Goal: Transaction & Acquisition: Purchase product/service

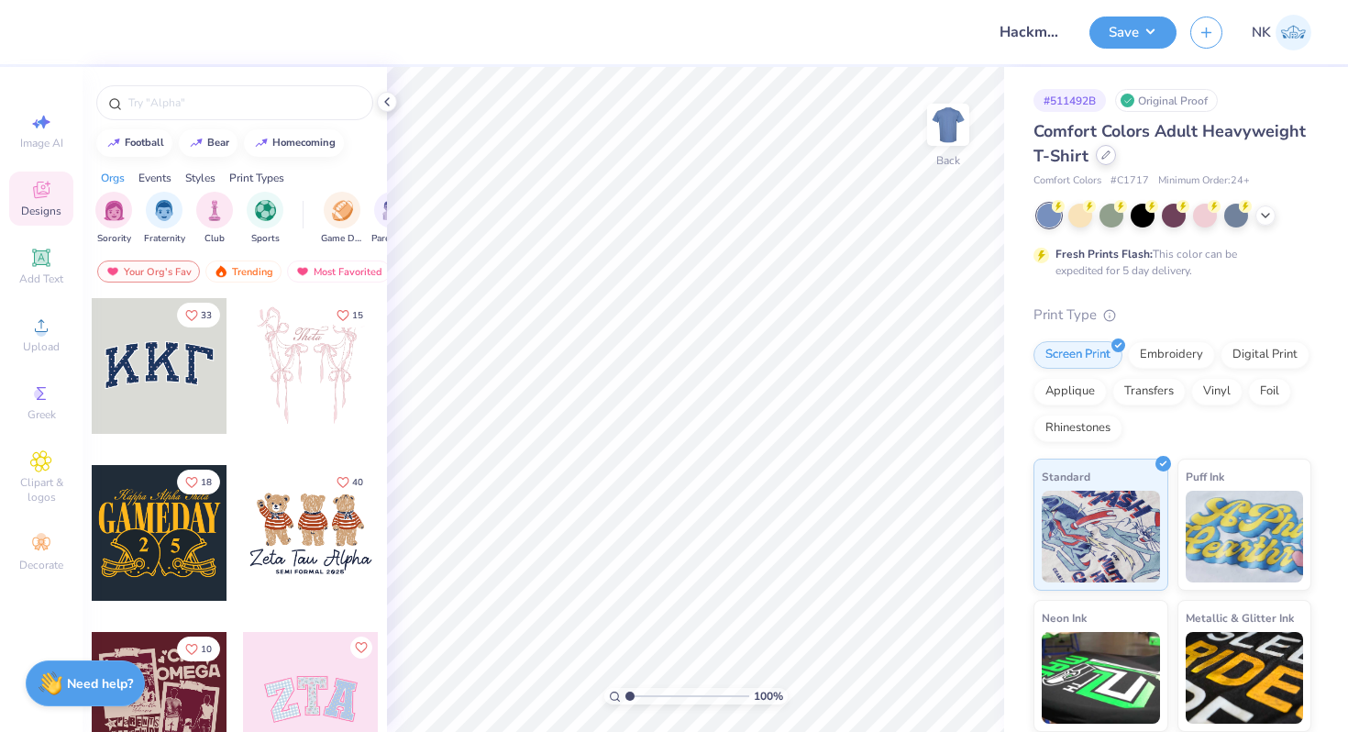
click at [1107, 163] on div at bounding box center [1106, 155] width 20 height 20
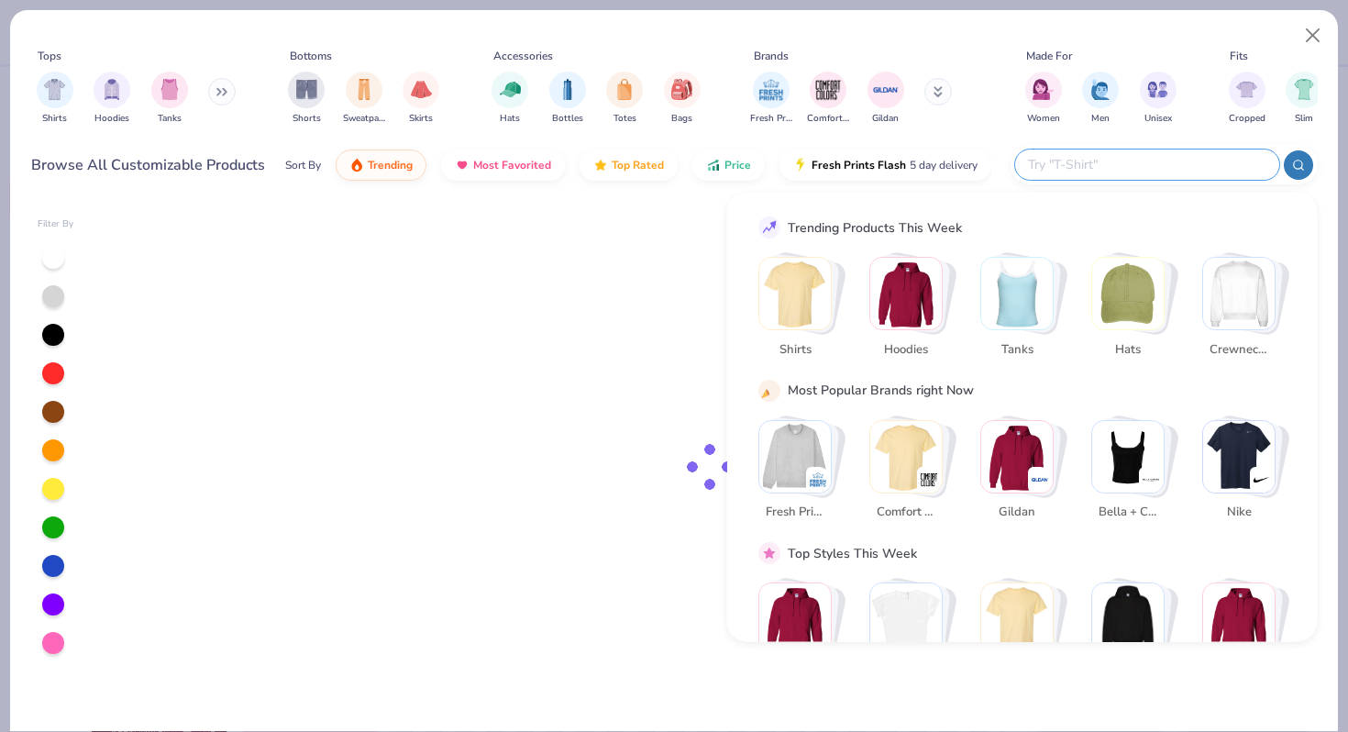
click at [1190, 165] on input "text" at bounding box center [1146, 164] width 240 height 21
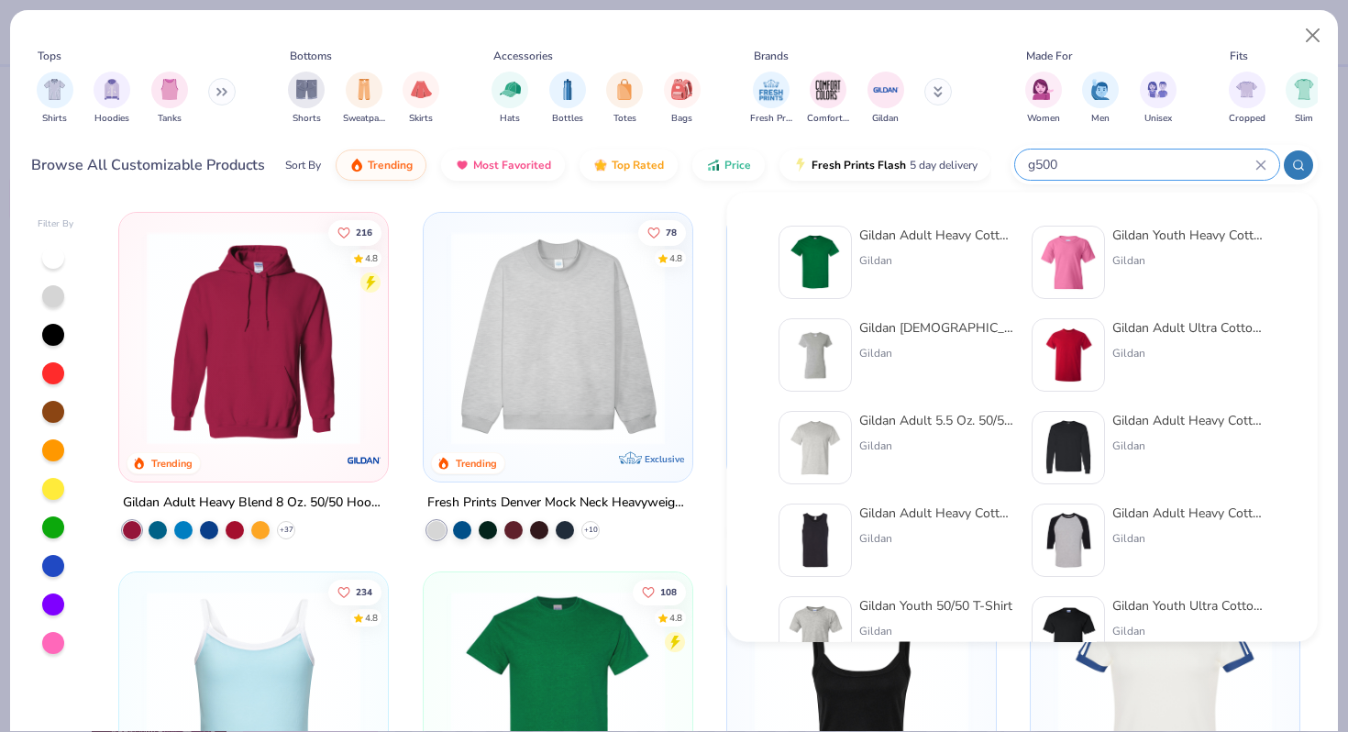
type input "g500"
click at [904, 245] on div "Gildan Adult Heavy Cotton T-Shirt Gildan" at bounding box center [937, 262] width 154 height 73
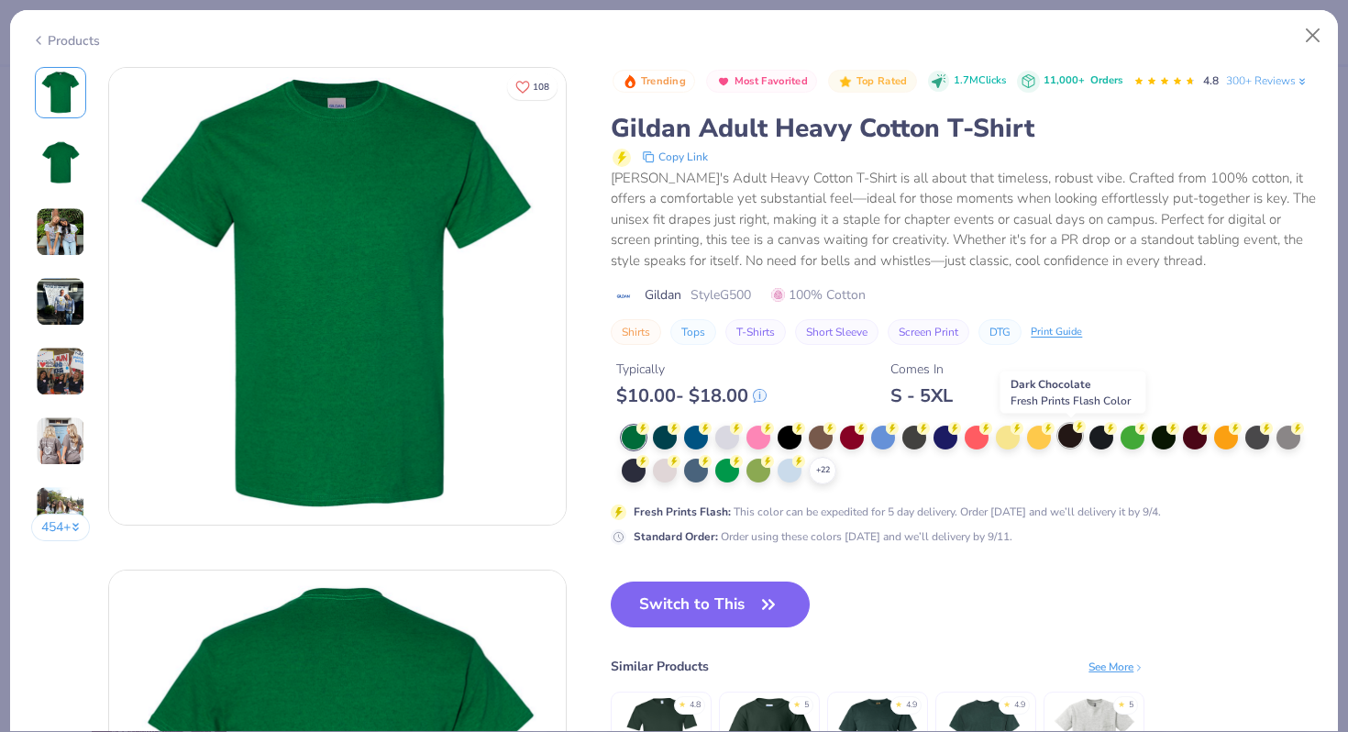
click at [1066, 440] on div at bounding box center [1071, 436] width 24 height 24
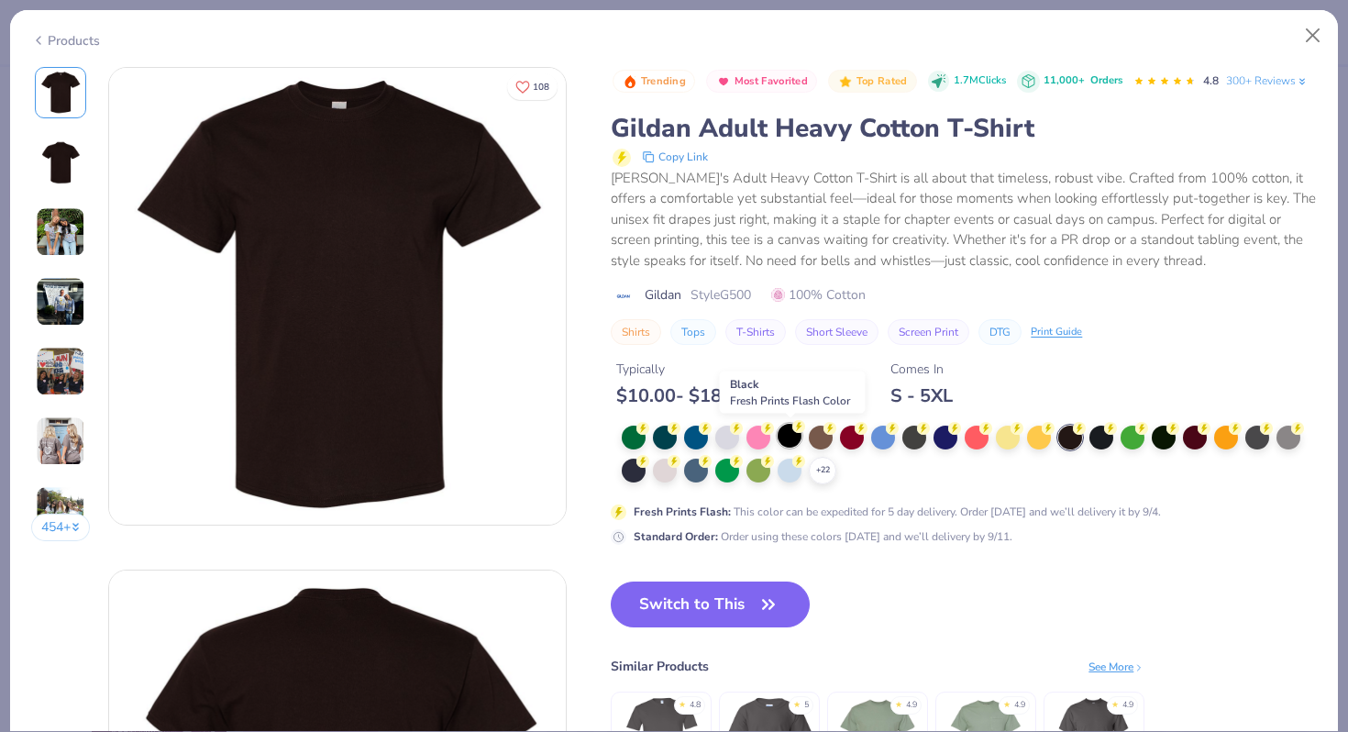
click at [796, 436] on div at bounding box center [790, 436] width 24 height 24
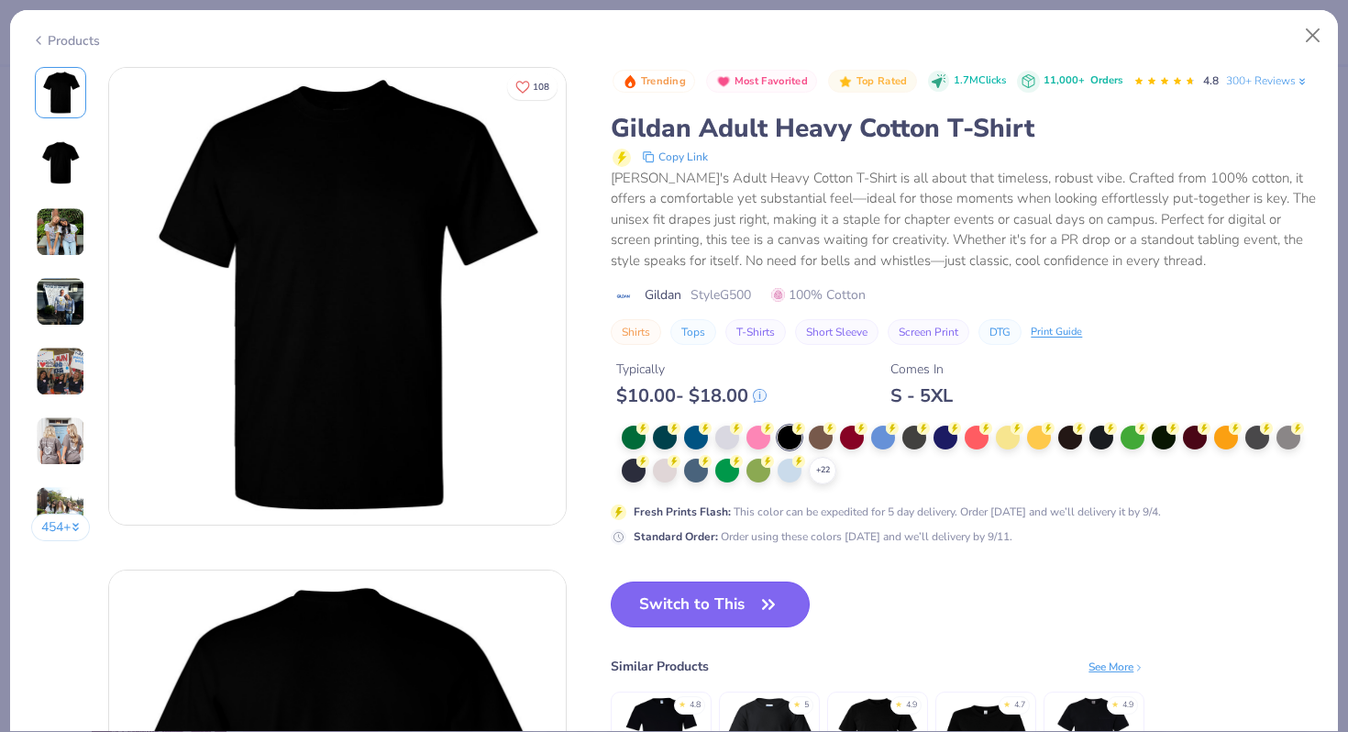
click at [707, 602] on button "Switch to This" at bounding box center [710, 605] width 199 height 46
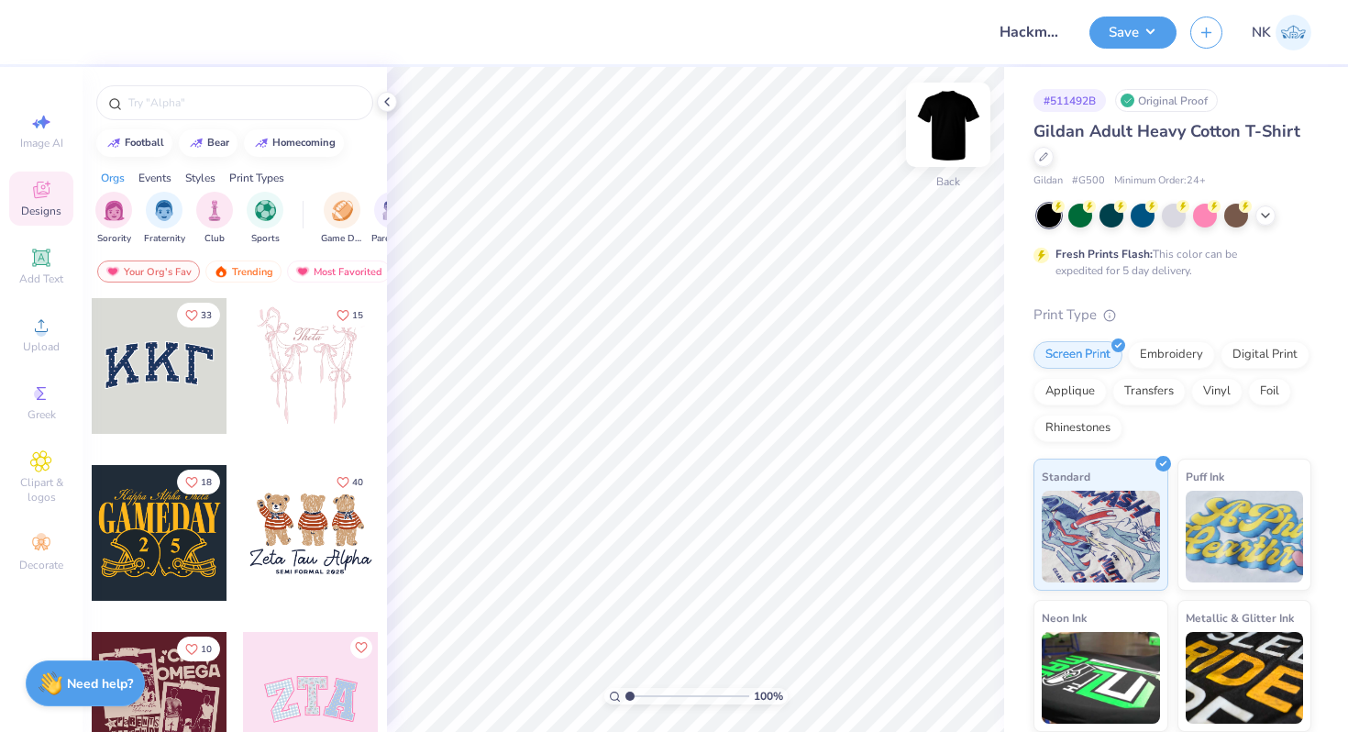
click at [952, 125] on img at bounding box center [948, 124] width 73 height 73
click at [45, 338] on div "Upload" at bounding box center [41, 334] width 64 height 54
click at [46, 342] on span "Upload" at bounding box center [41, 346] width 37 height 15
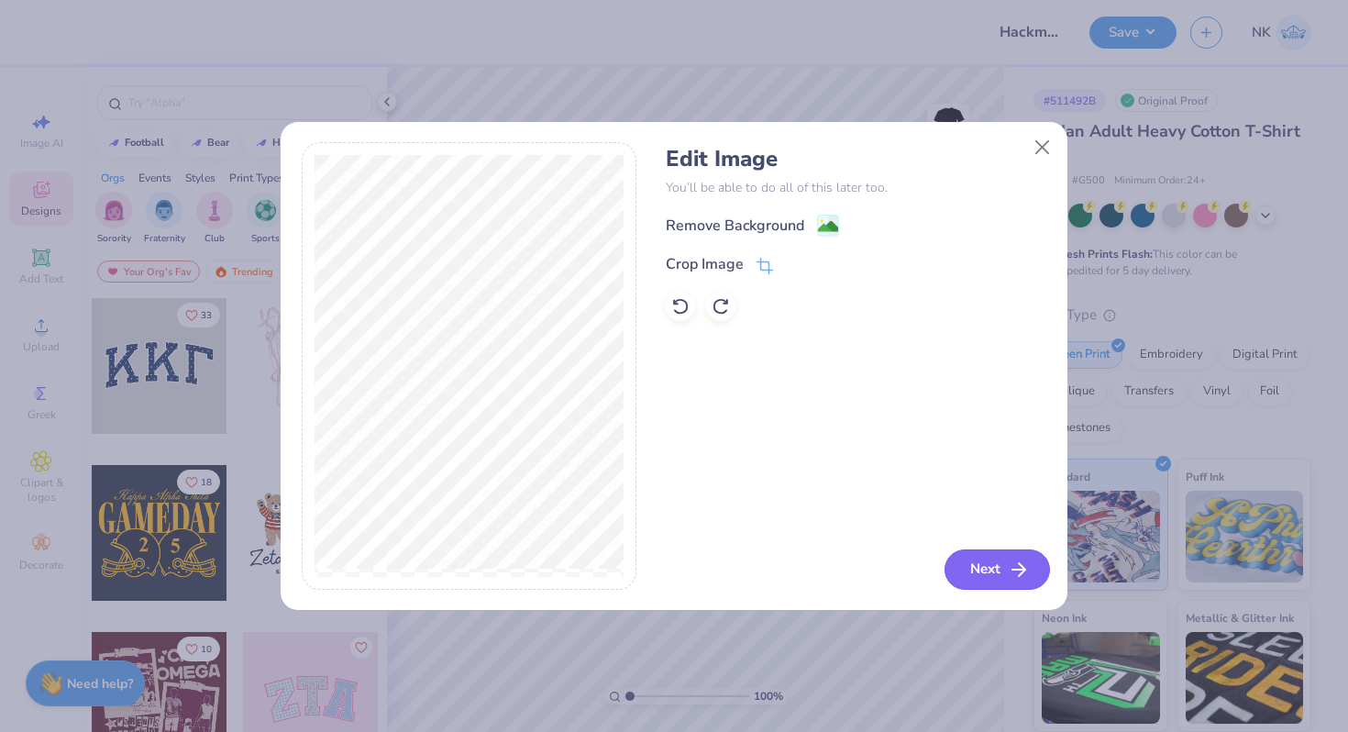
click at [983, 560] on button "Next" at bounding box center [997, 569] width 105 height 40
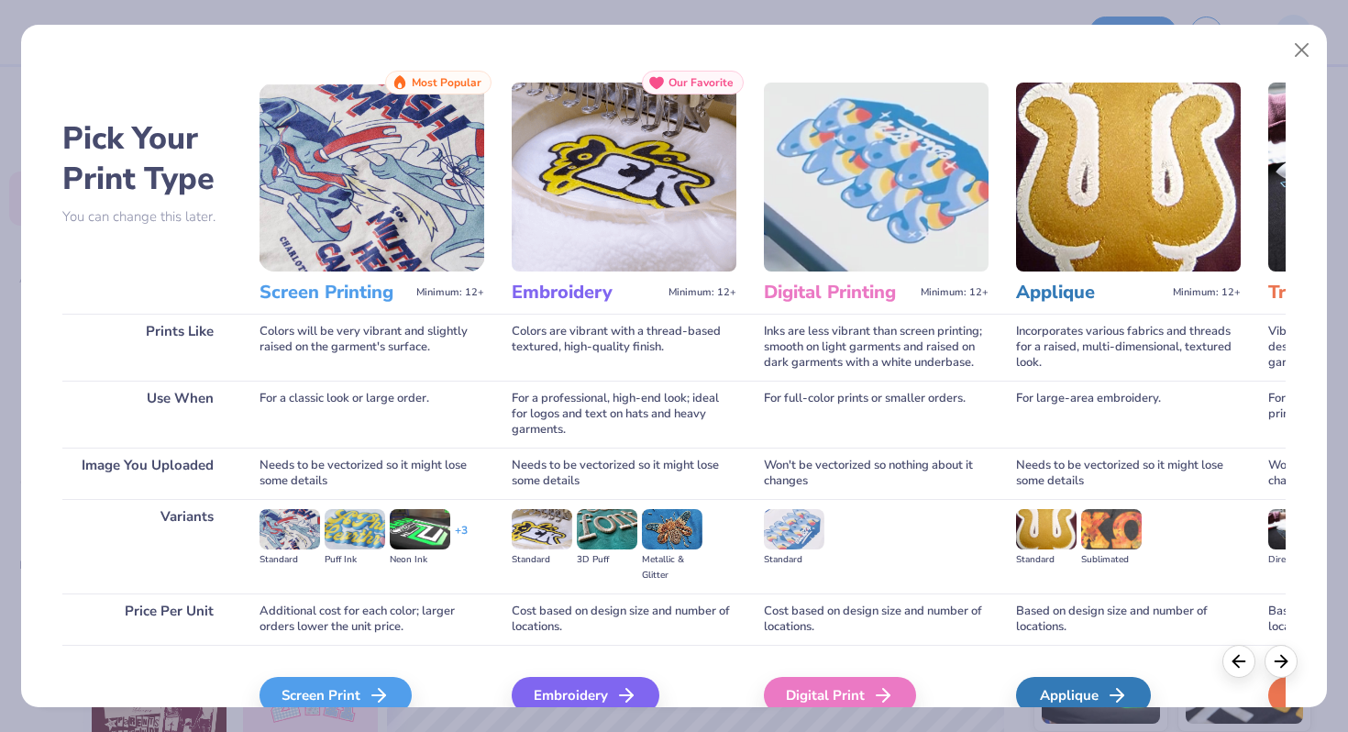
scroll to position [91, 0]
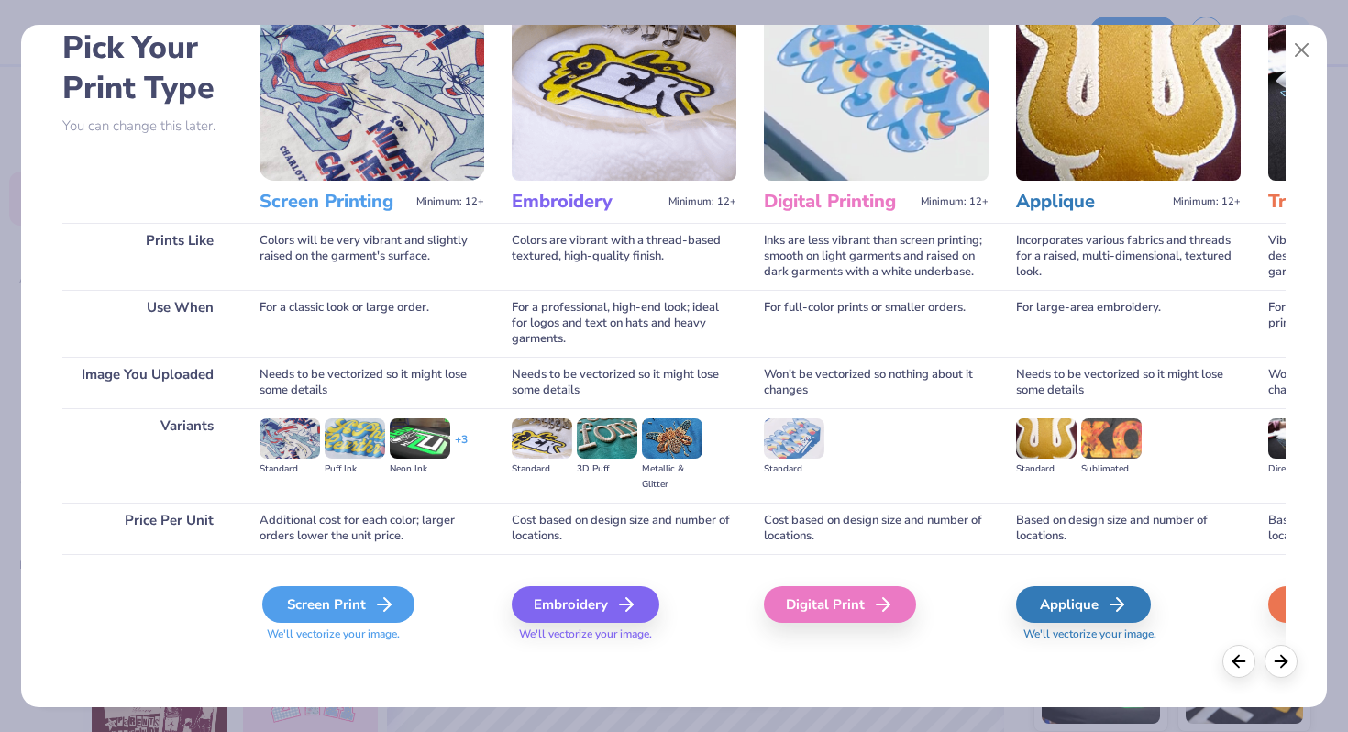
click at [371, 604] on div "Screen Print" at bounding box center [338, 604] width 152 height 37
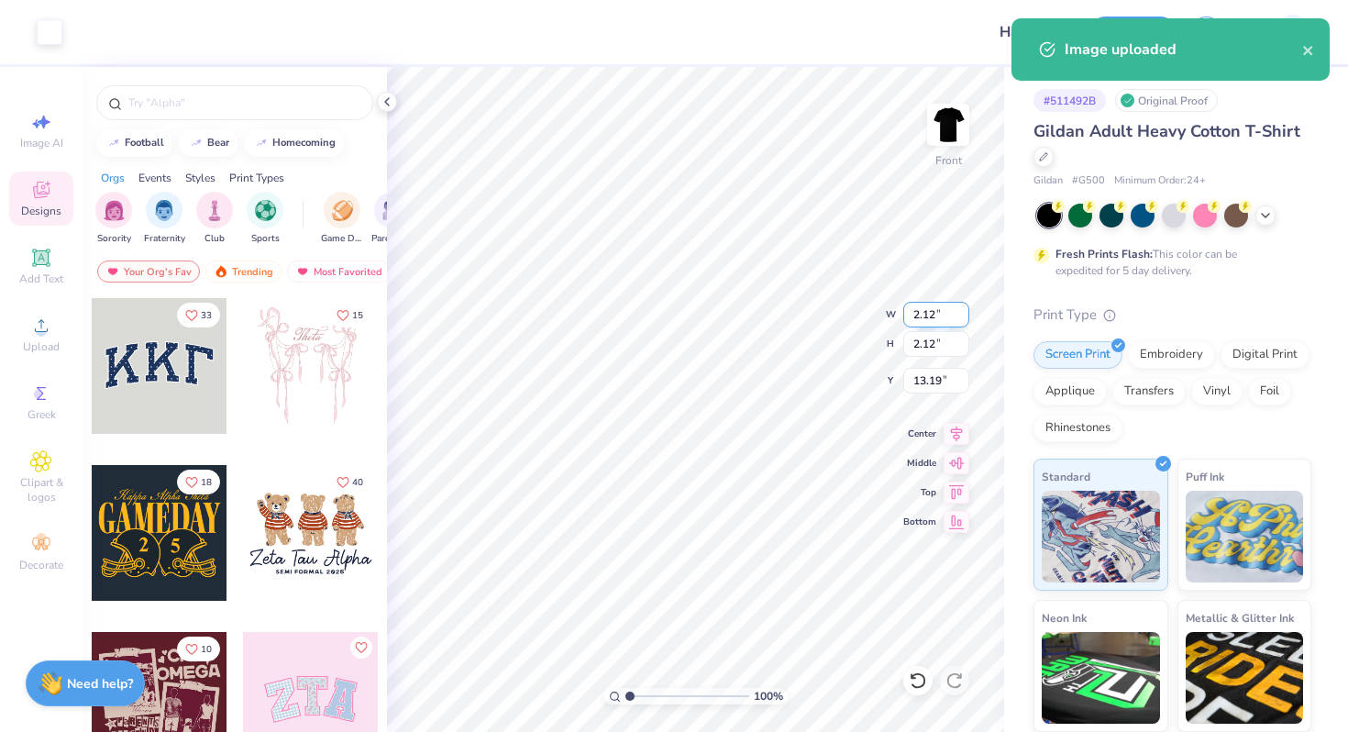
click at [924, 320] on input "2.12" at bounding box center [937, 315] width 66 height 26
type input "10.00"
type input "9.99"
type input "9.25"
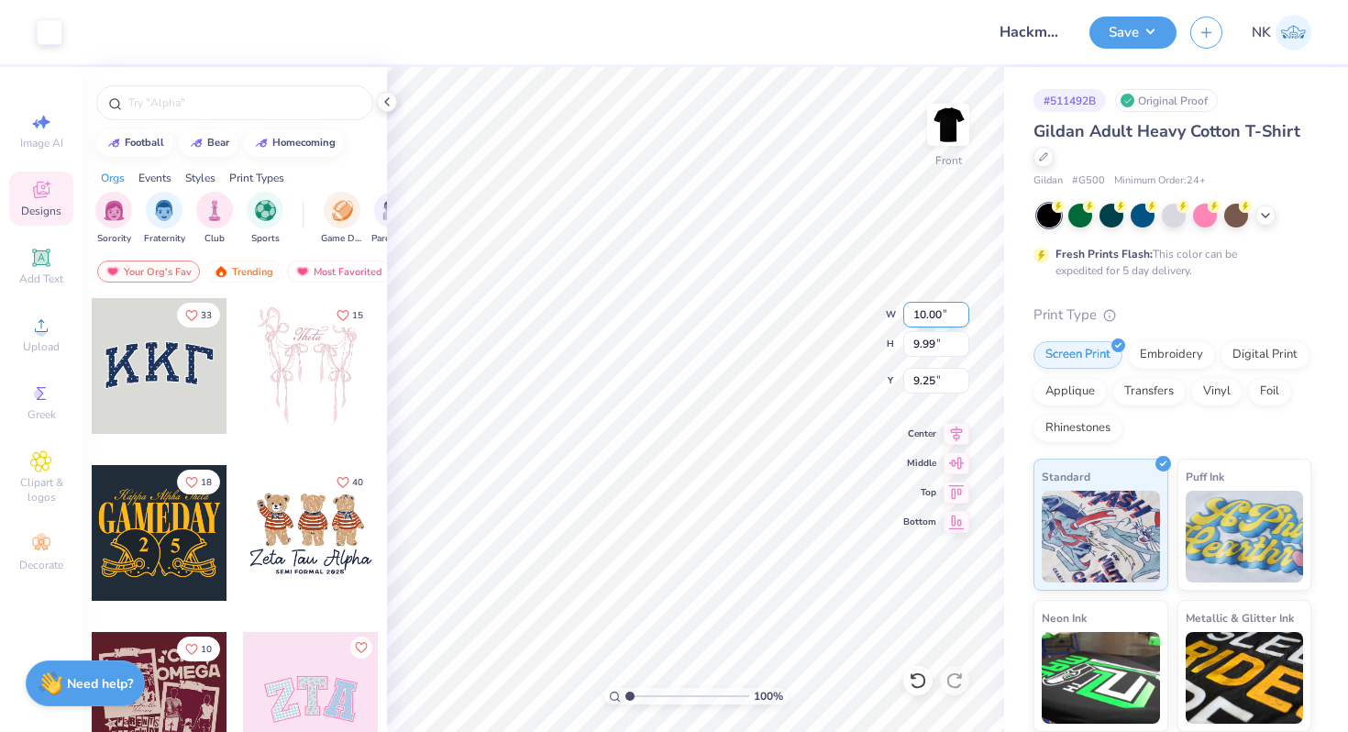
click at [927, 312] on input "10.00" at bounding box center [937, 315] width 66 height 26
type input "12.00"
type input "11.99"
type input "4.00"
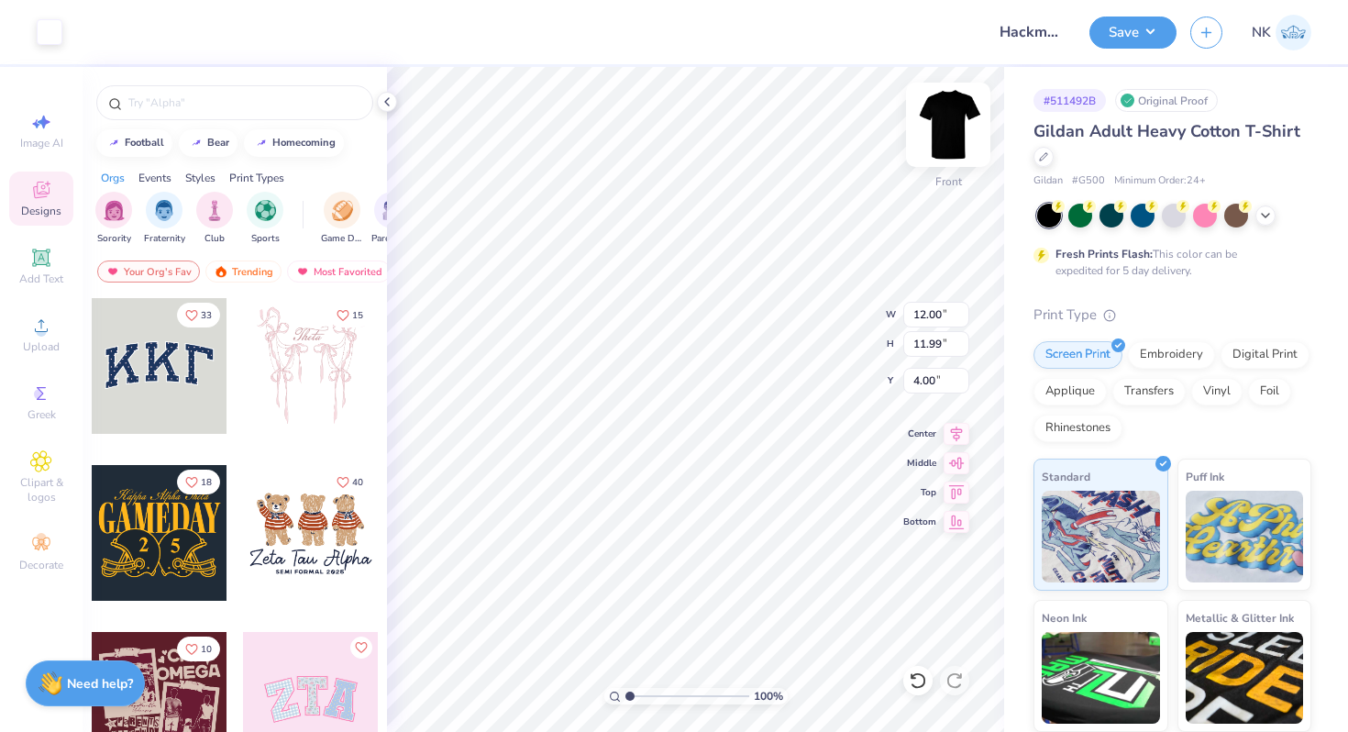
click at [940, 114] on img at bounding box center [948, 124] width 73 height 73
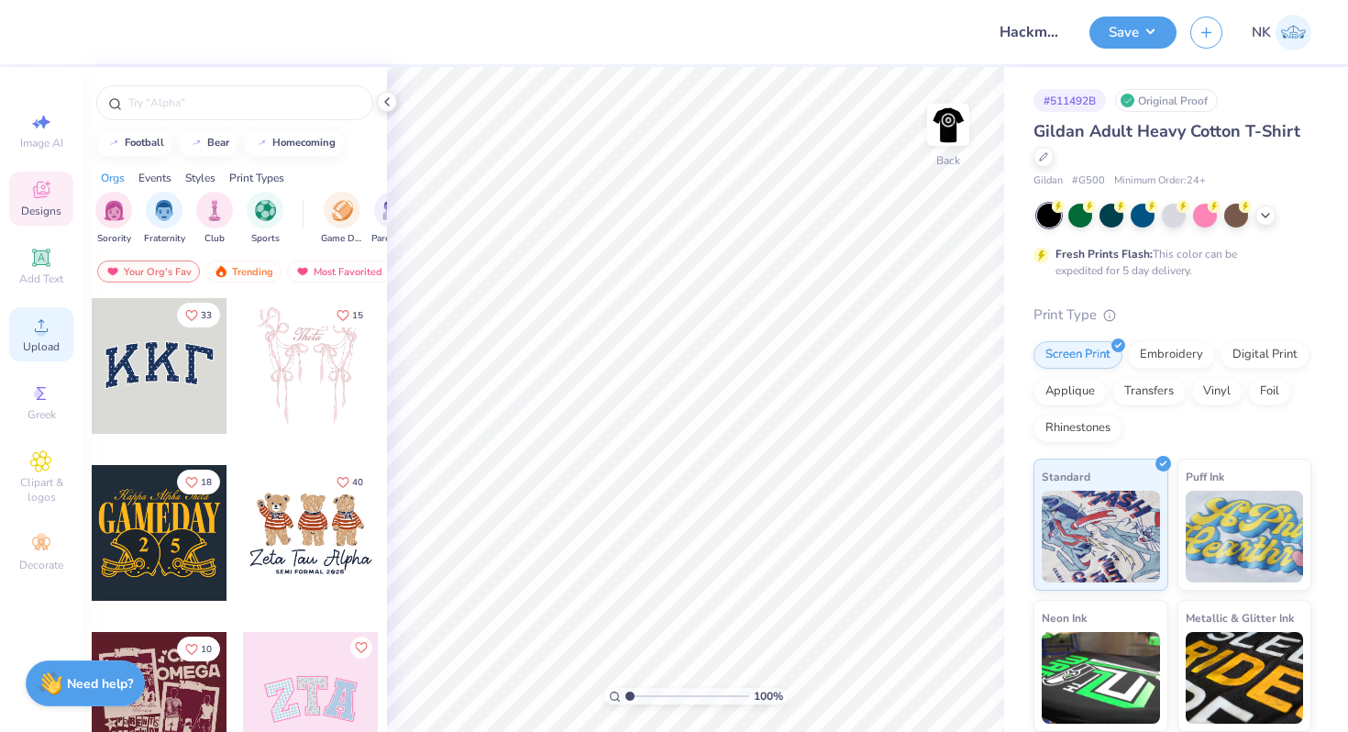
click at [44, 350] on span "Upload" at bounding box center [41, 346] width 37 height 15
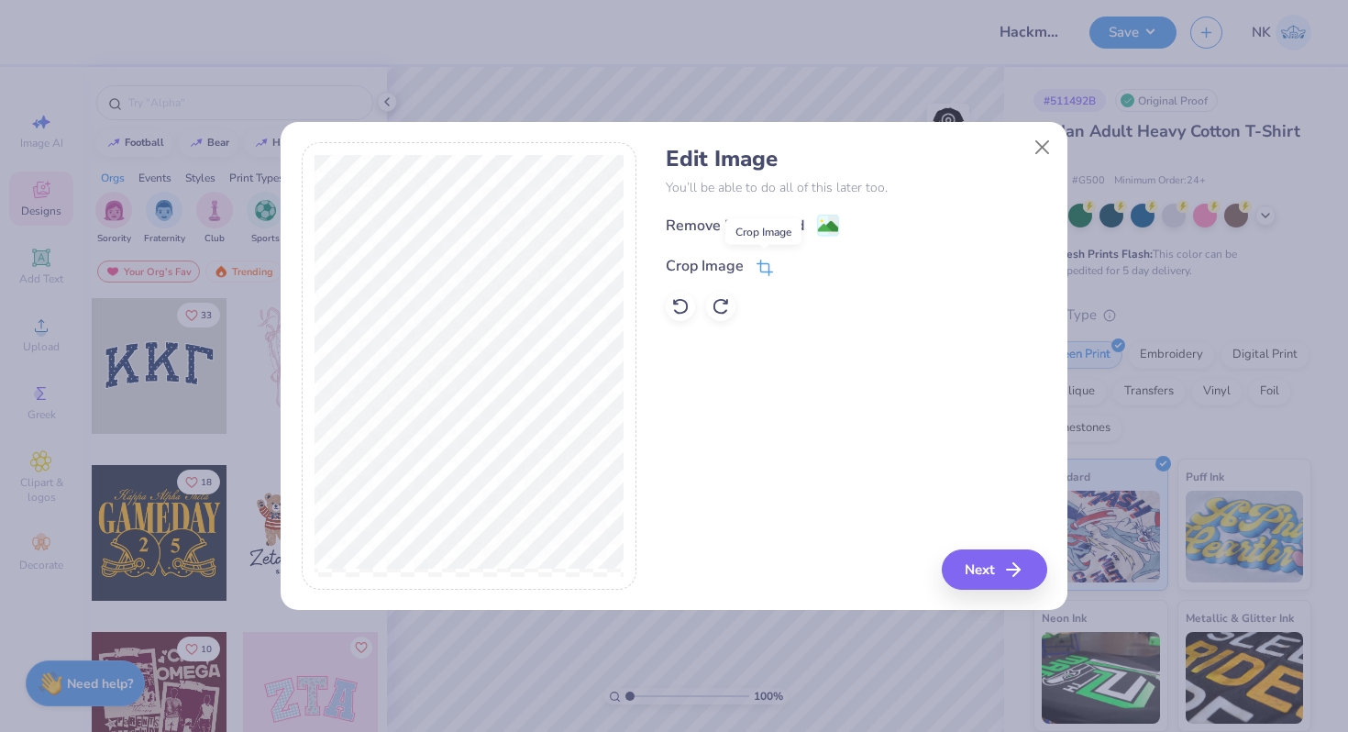
click at [762, 267] on icon at bounding box center [765, 268] width 17 height 17
click at [1000, 581] on div "Edit Image You’ll be able to do all of this later too. Remove Background Crop I…" at bounding box center [856, 366] width 381 height 448
click at [800, 272] on button at bounding box center [795, 264] width 19 height 19
click at [972, 568] on button "Next" at bounding box center [997, 569] width 105 height 40
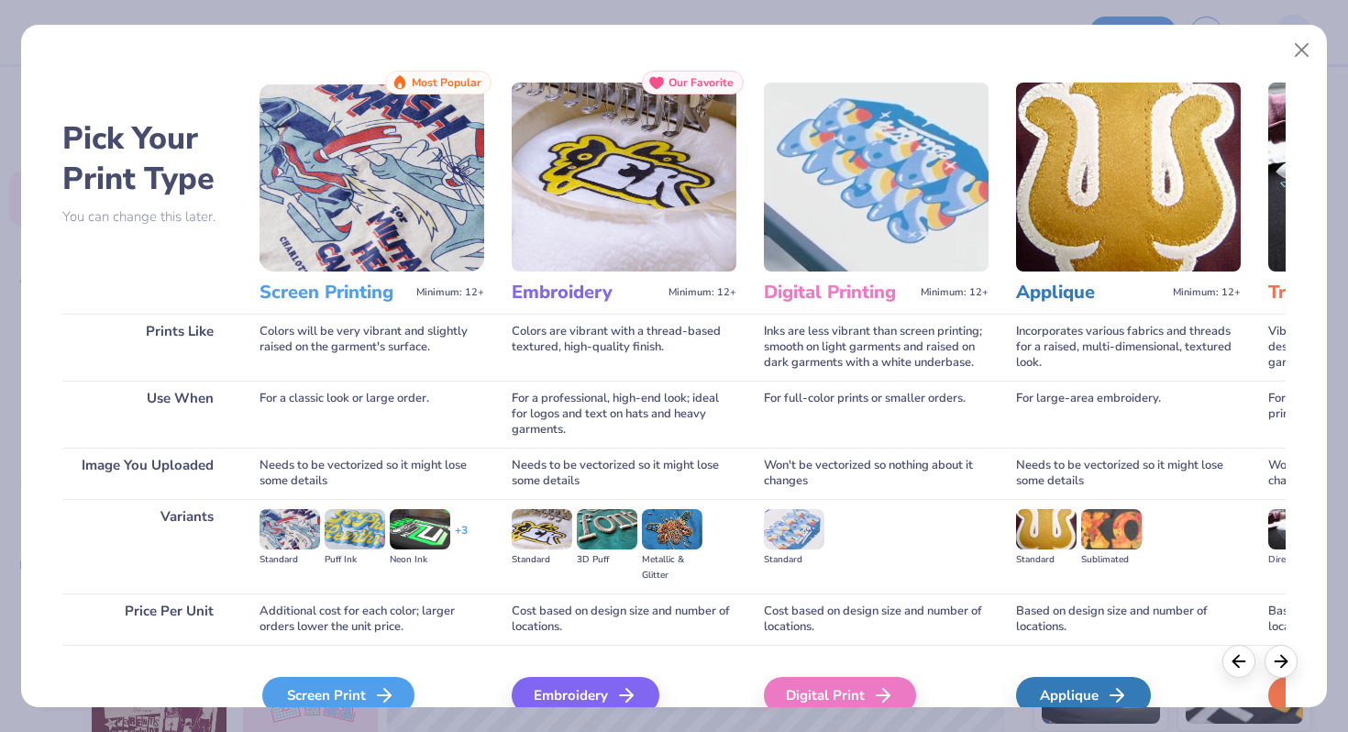
click at [374, 687] on icon at bounding box center [384, 695] width 22 height 22
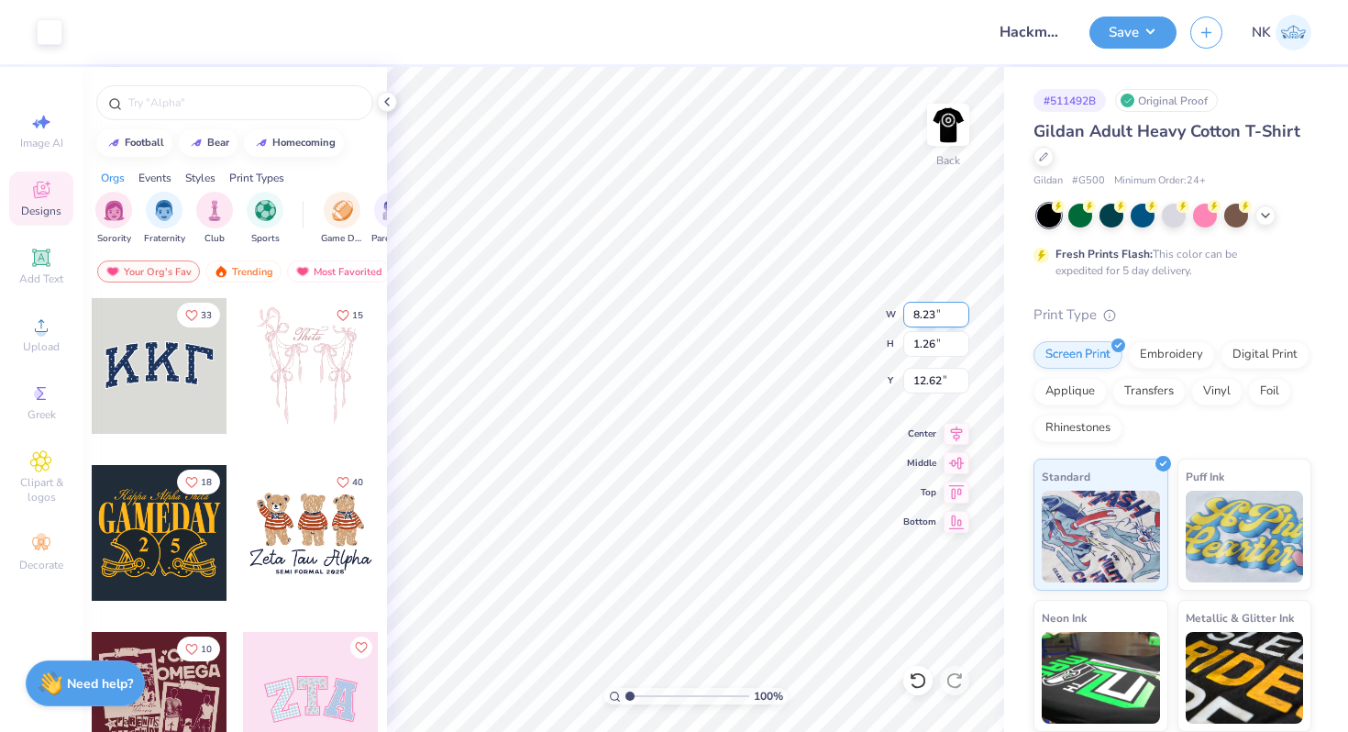
click at [923, 314] on input "8.23" at bounding box center [937, 315] width 66 height 26
type input "4.00"
type input "0.61"
type input "12.94"
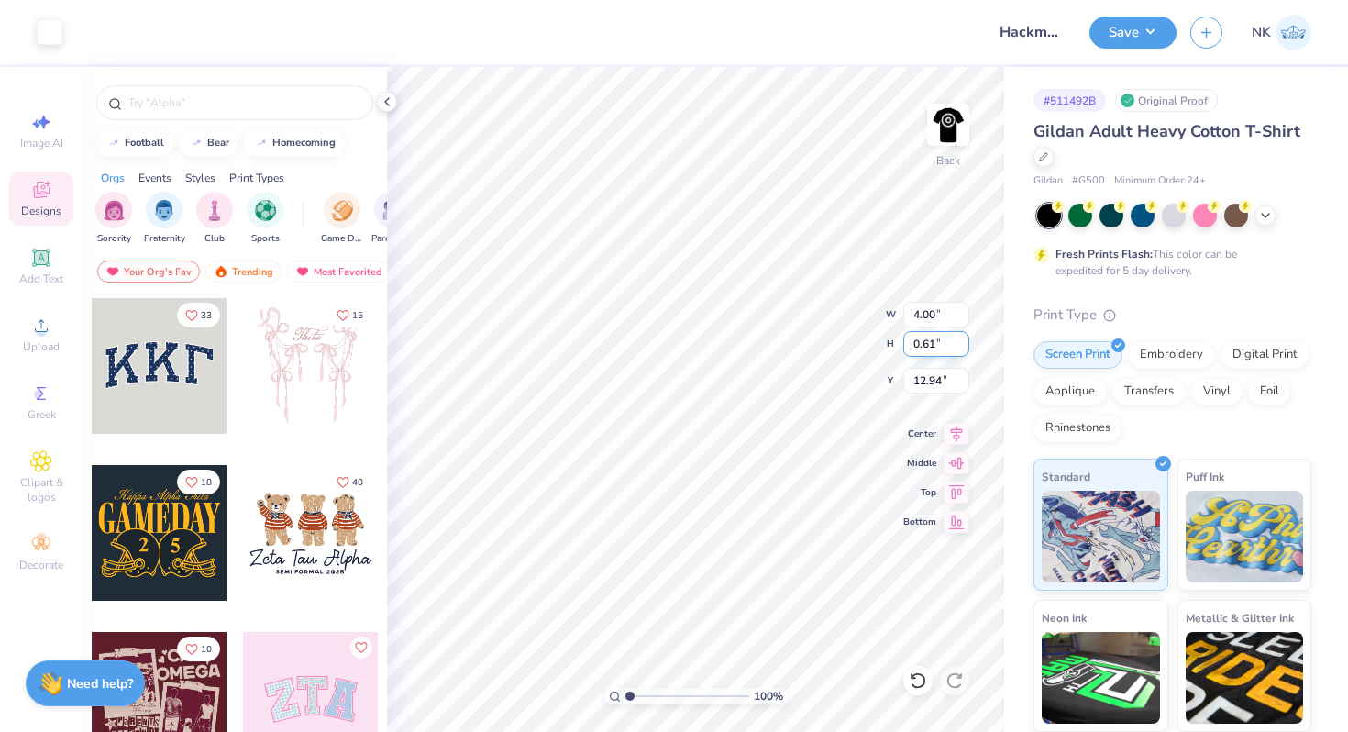
click at [922, 343] on input "0.61" at bounding box center [937, 344] width 66 height 26
type input "1"
type input "6.55"
type input "1.00"
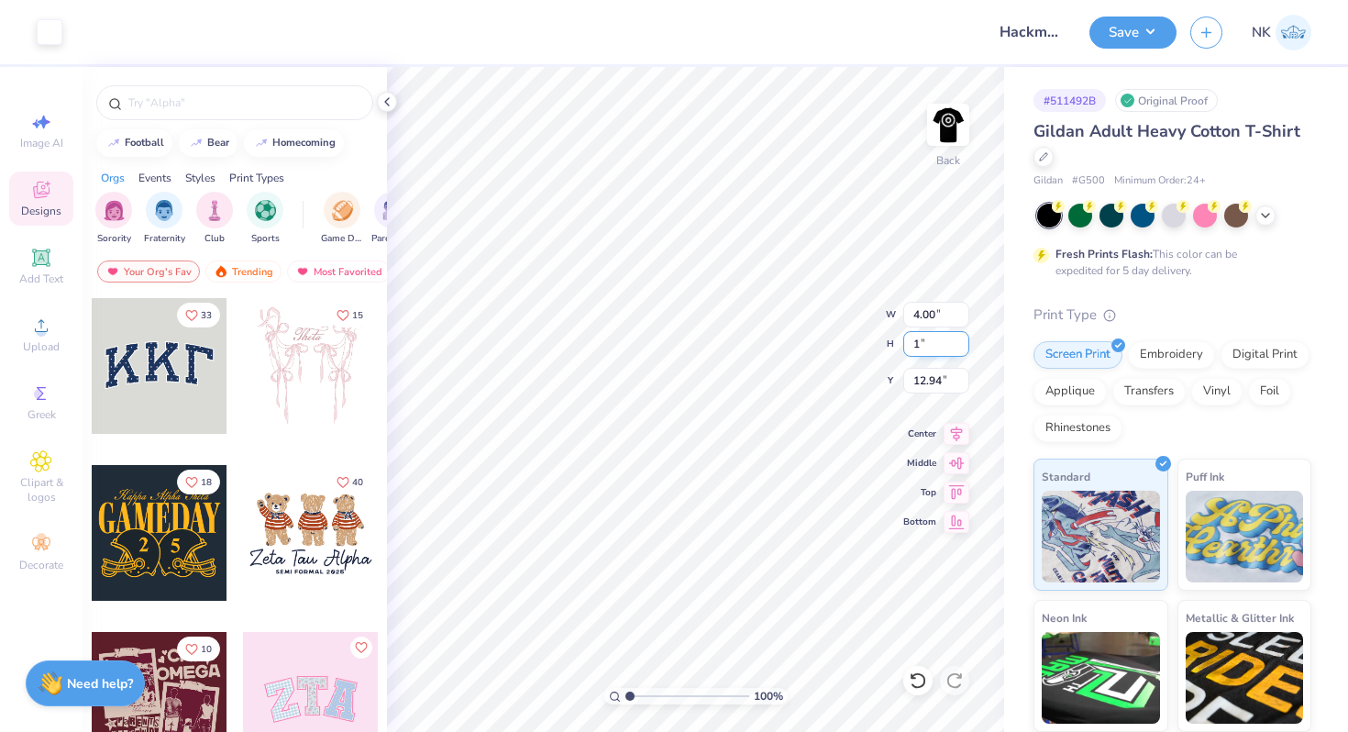
type input "12.75"
click at [928, 314] on input "6.55" at bounding box center [937, 315] width 66 height 26
type input "4.00"
type input "0.61"
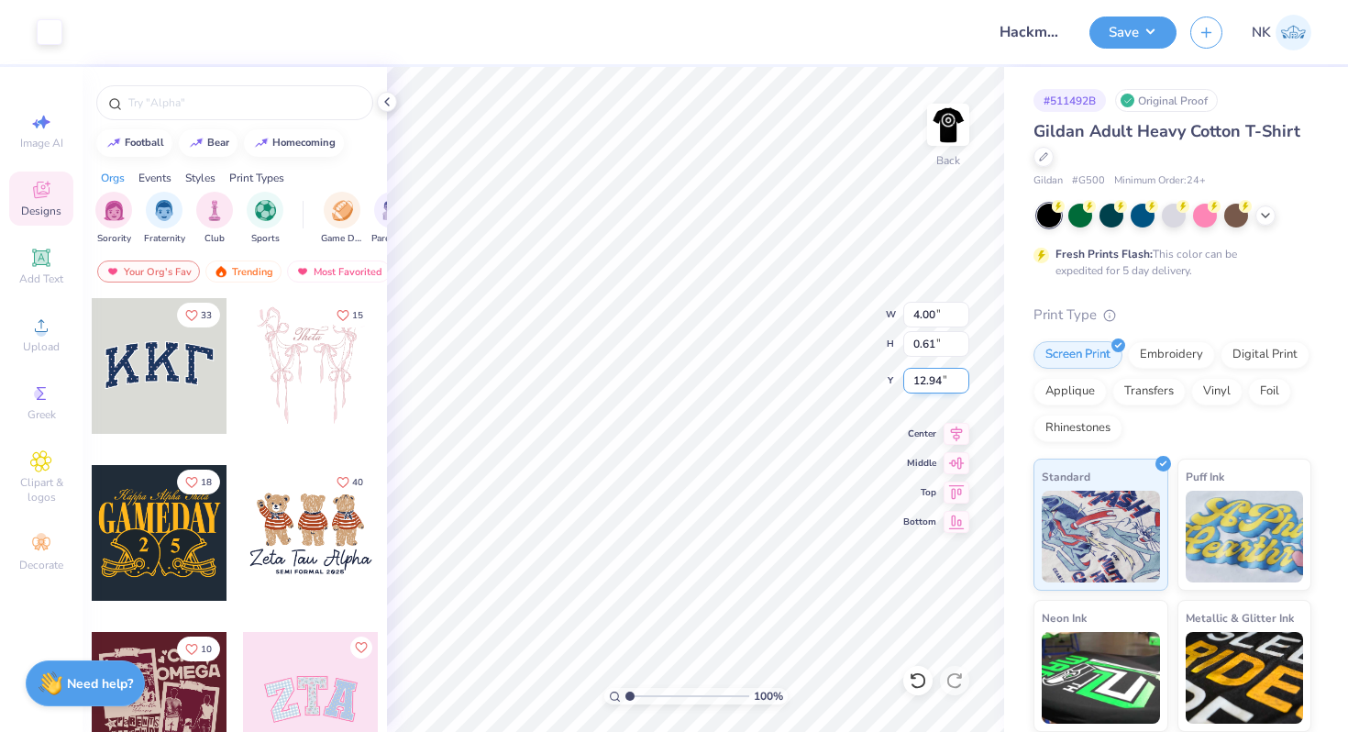
click at [931, 381] on input "12.94" at bounding box center [937, 381] width 66 height 26
type input "3.00"
click at [1155, 39] on button "Save" at bounding box center [1133, 30] width 87 height 32
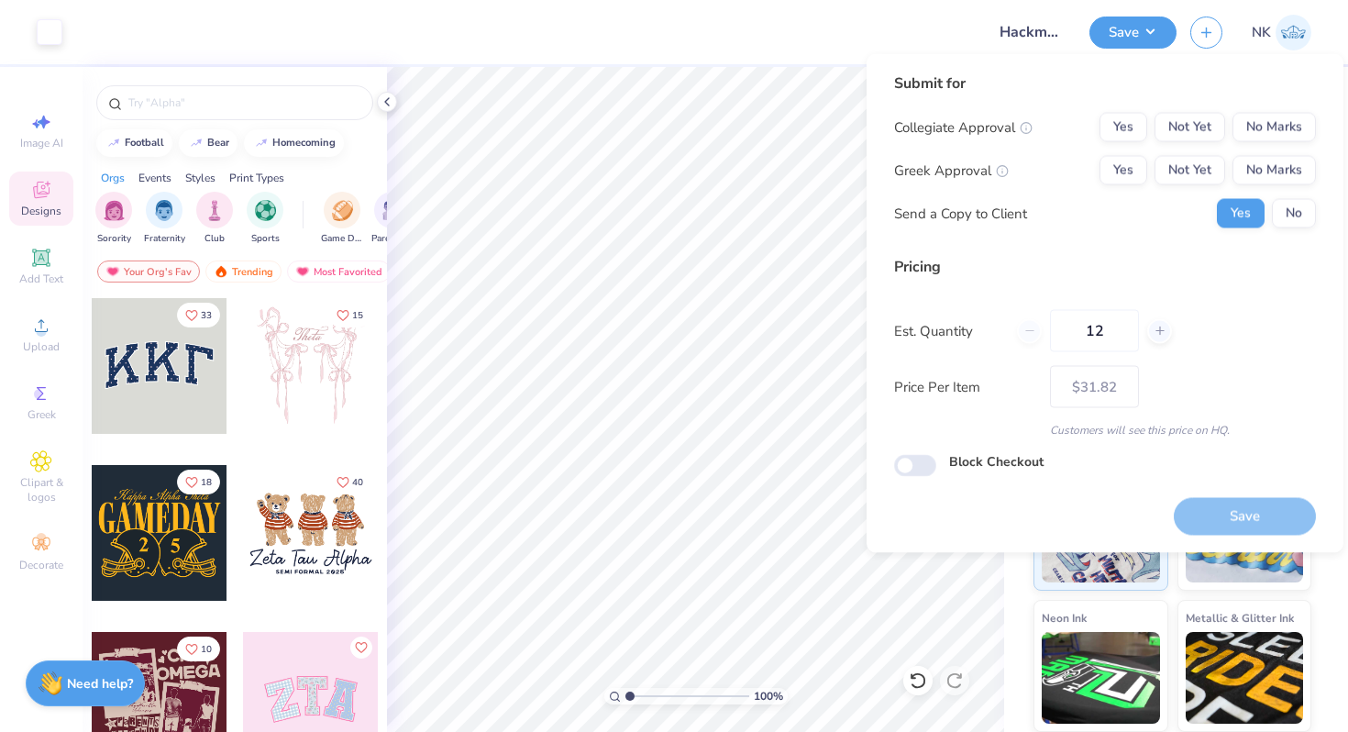
click at [1282, 145] on div "Collegiate Approval Yes Not Yet No Marks Greek Approval Yes Not Yet No Marks Se…" at bounding box center [1105, 171] width 422 height 116
click at [1282, 128] on button "No Marks" at bounding box center [1274, 127] width 83 height 29
click at [1279, 162] on button "No Marks" at bounding box center [1274, 170] width 83 height 29
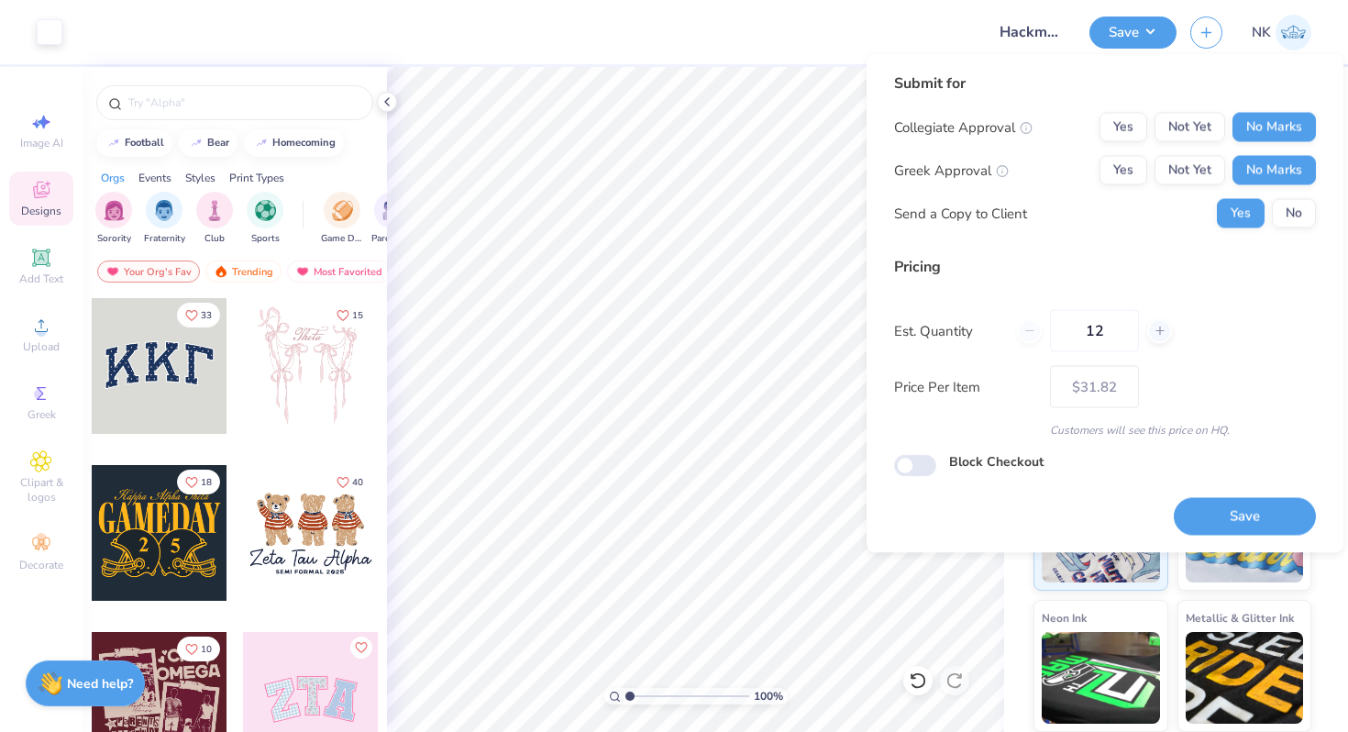
click at [1257, 494] on div "Save" at bounding box center [1245, 506] width 142 height 58
click at [1254, 516] on button "Save" at bounding box center [1245, 516] width 142 height 38
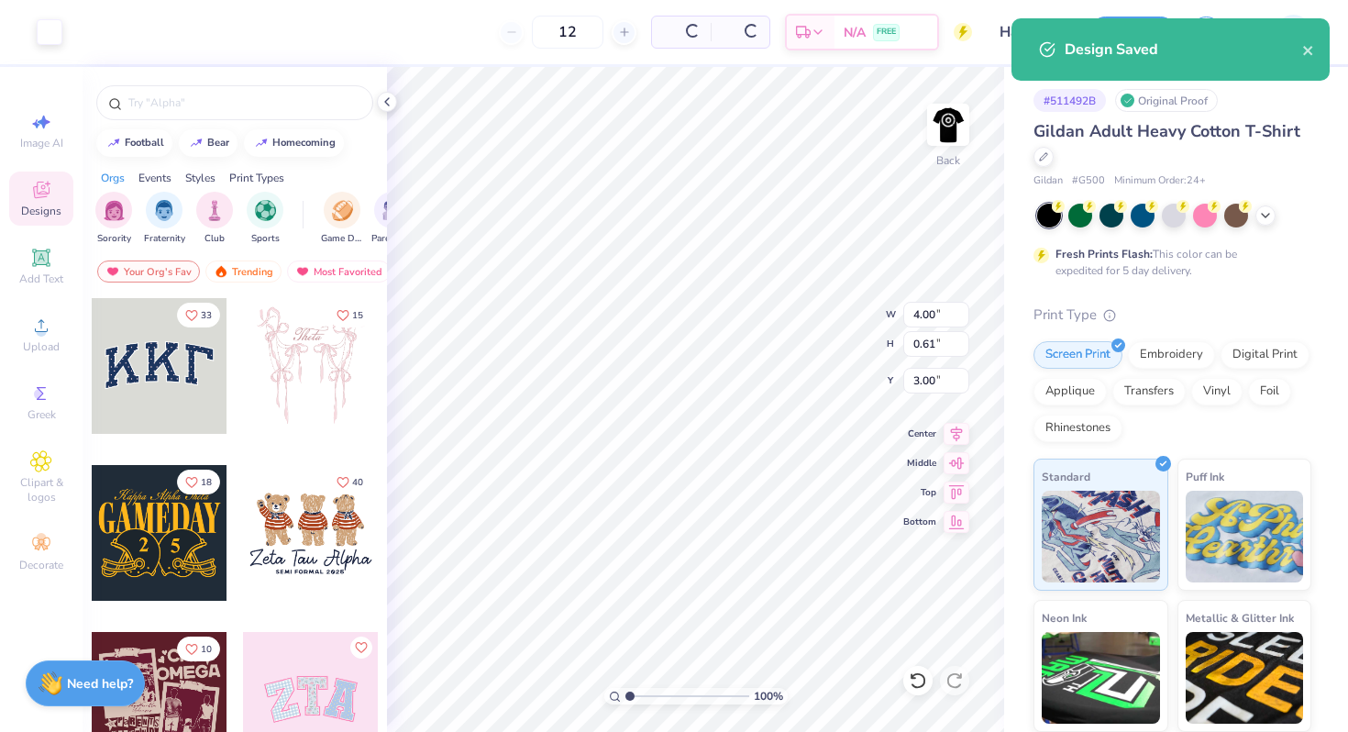
type input "$31.82"
